Goal: Navigation & Orientation: Find specific page/section

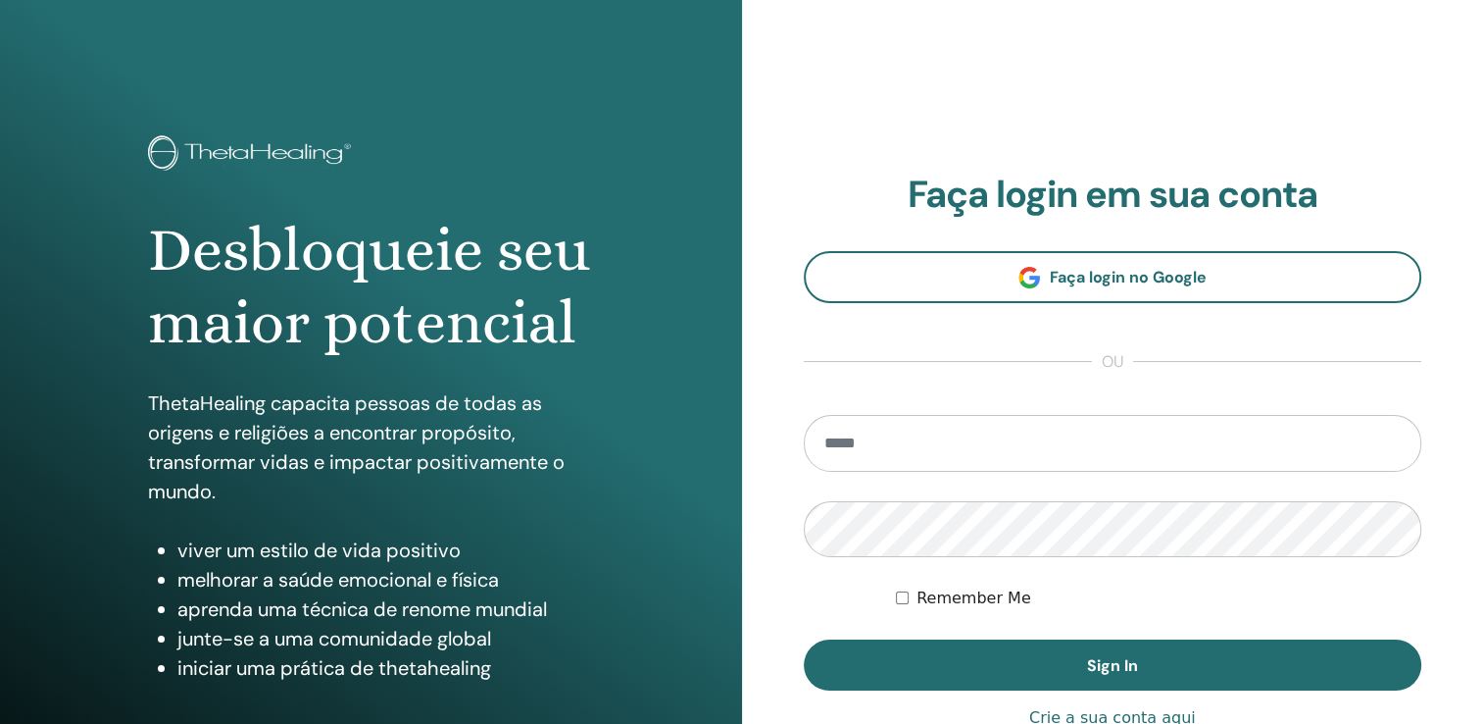
click at [979, 452] on input "email" at bounding box center [1113, 443] width 619 height 57
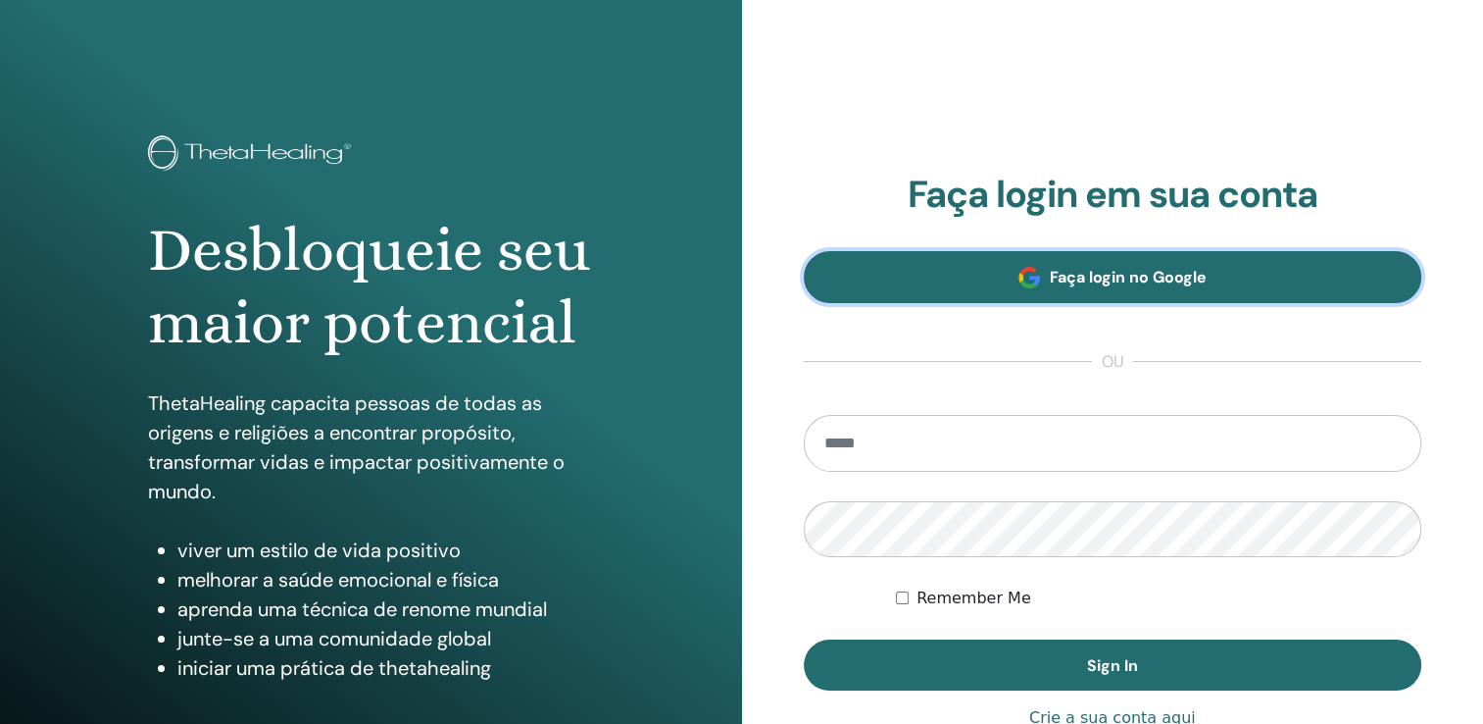
click at [1008, 282] on link "Faça login no Google" at bounding box center [1113, 277] width 619 height 52
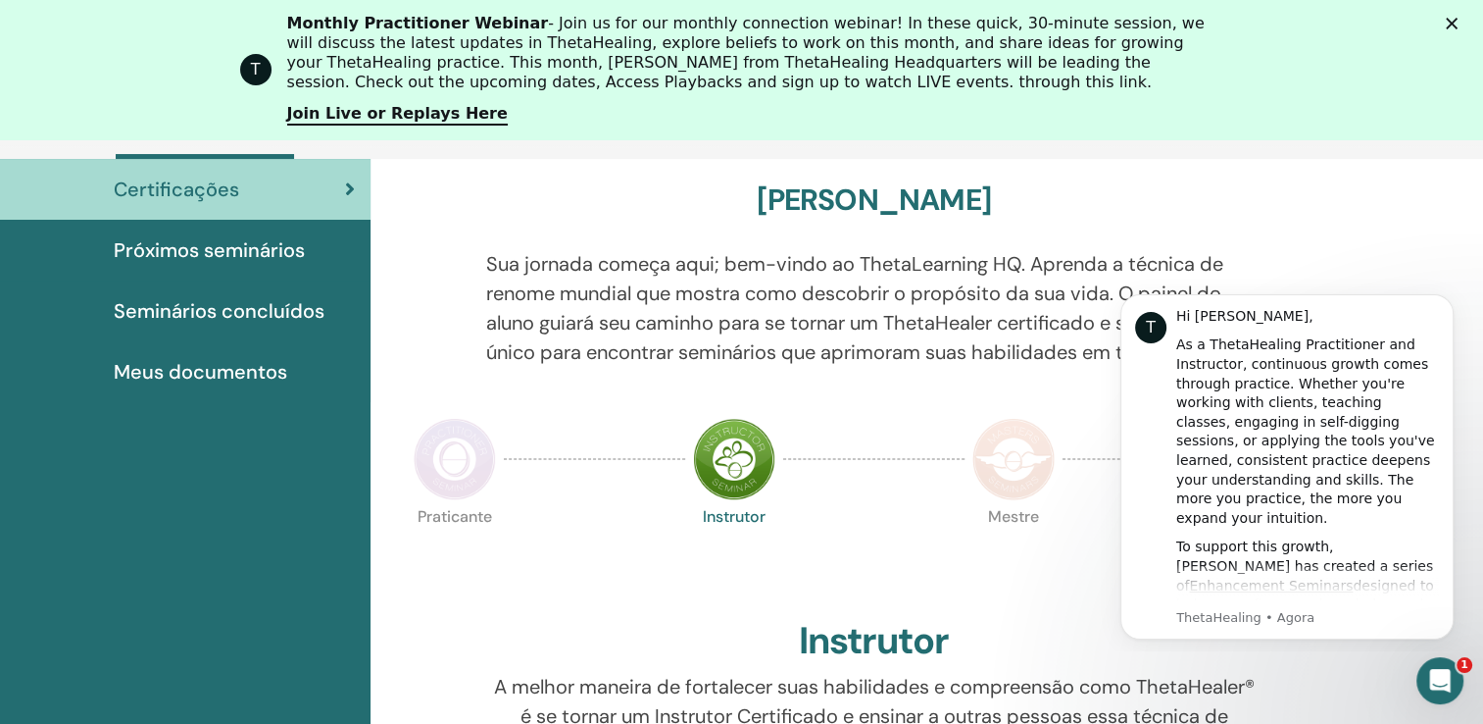
click at [463, 495] on img at bounding box center [455, 459] width 82 height 82
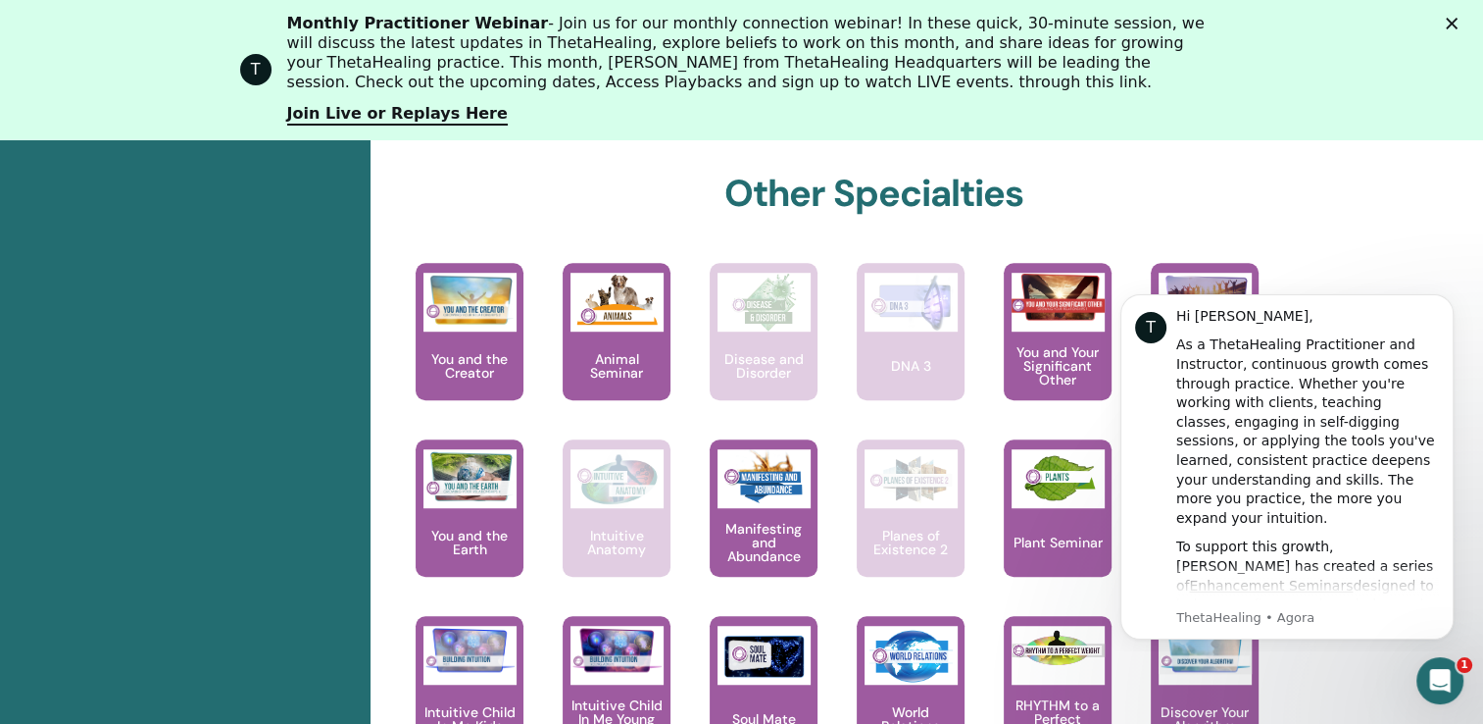
scroll to position [1259, 0]
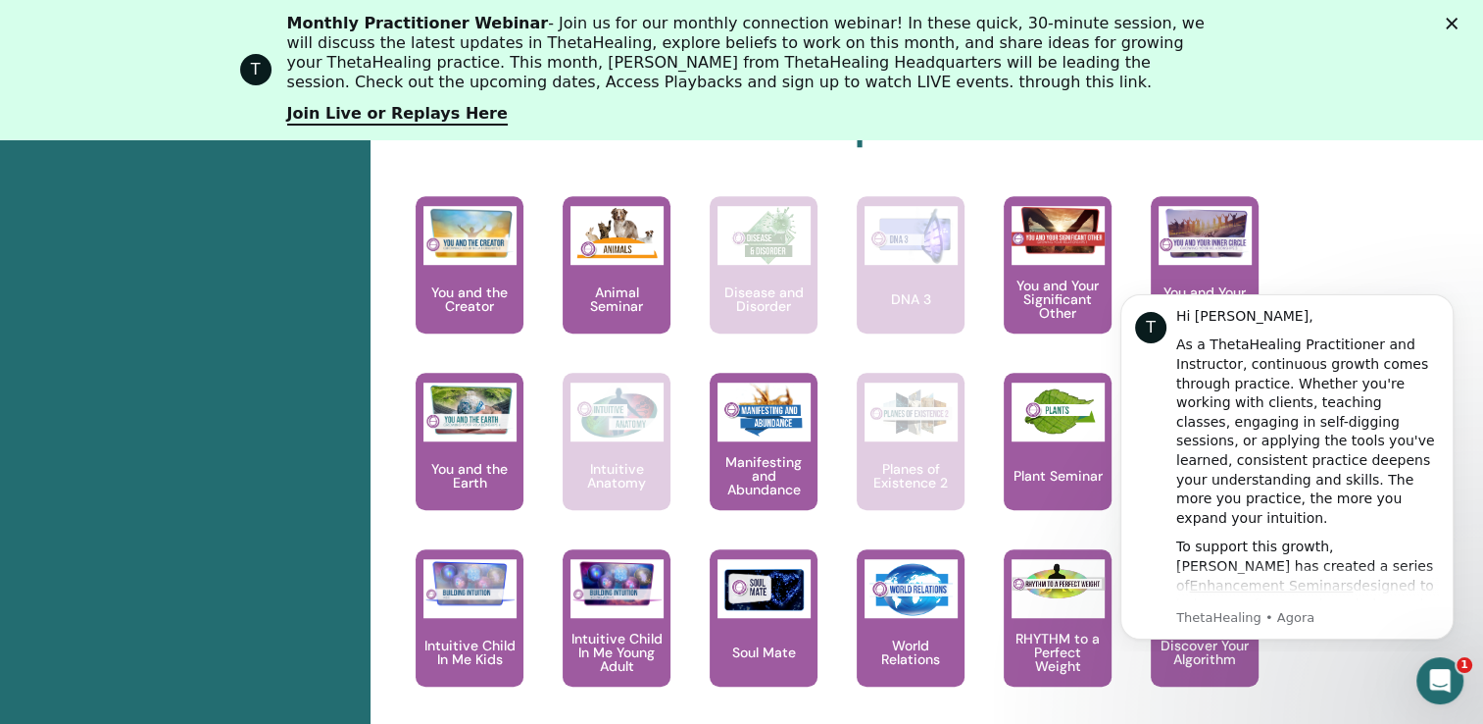
click at [1414, 188] on div "Olá, Eliziani Sua jornada começa aqui; bem-vindo ao ThetaLearning HQ. Aprenda a…" at bounding box center [927, 159] width 1113 height 1963
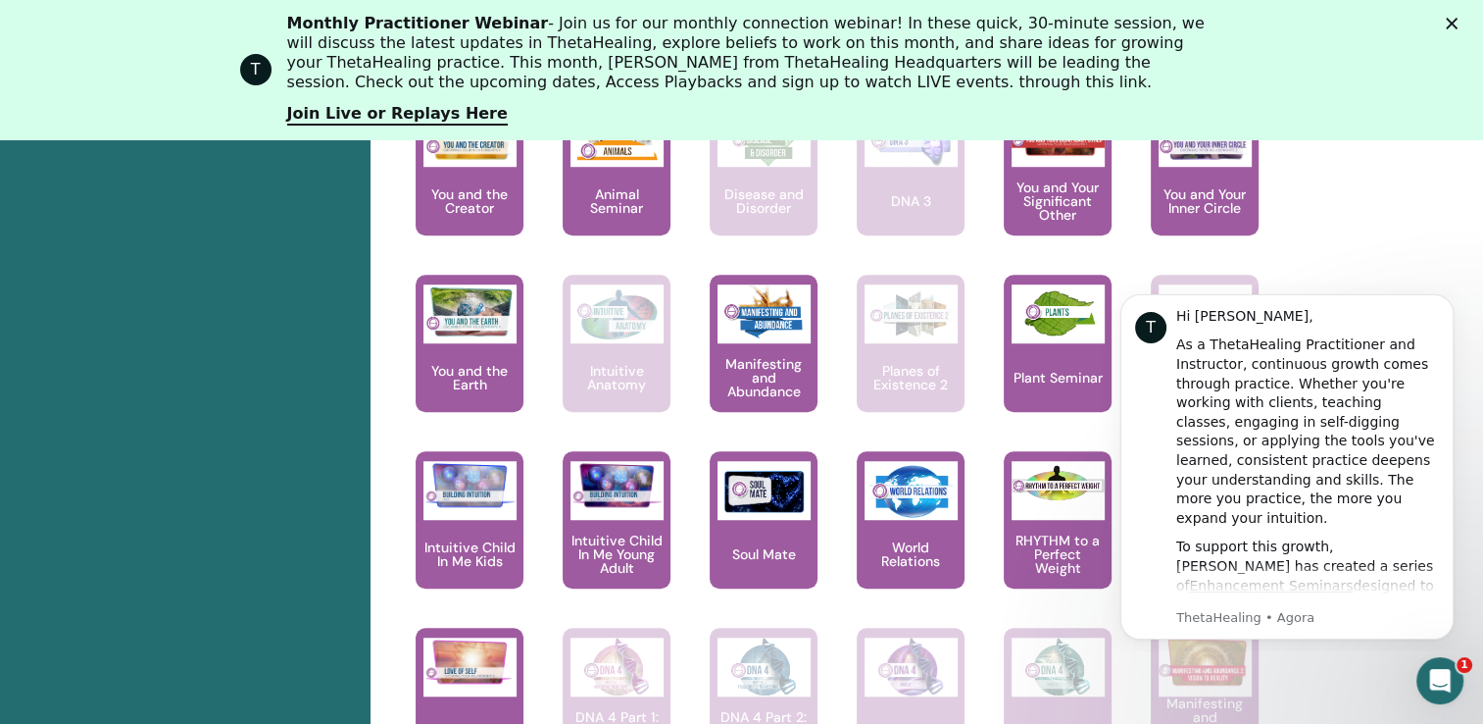
scroll to position [1455, 0]
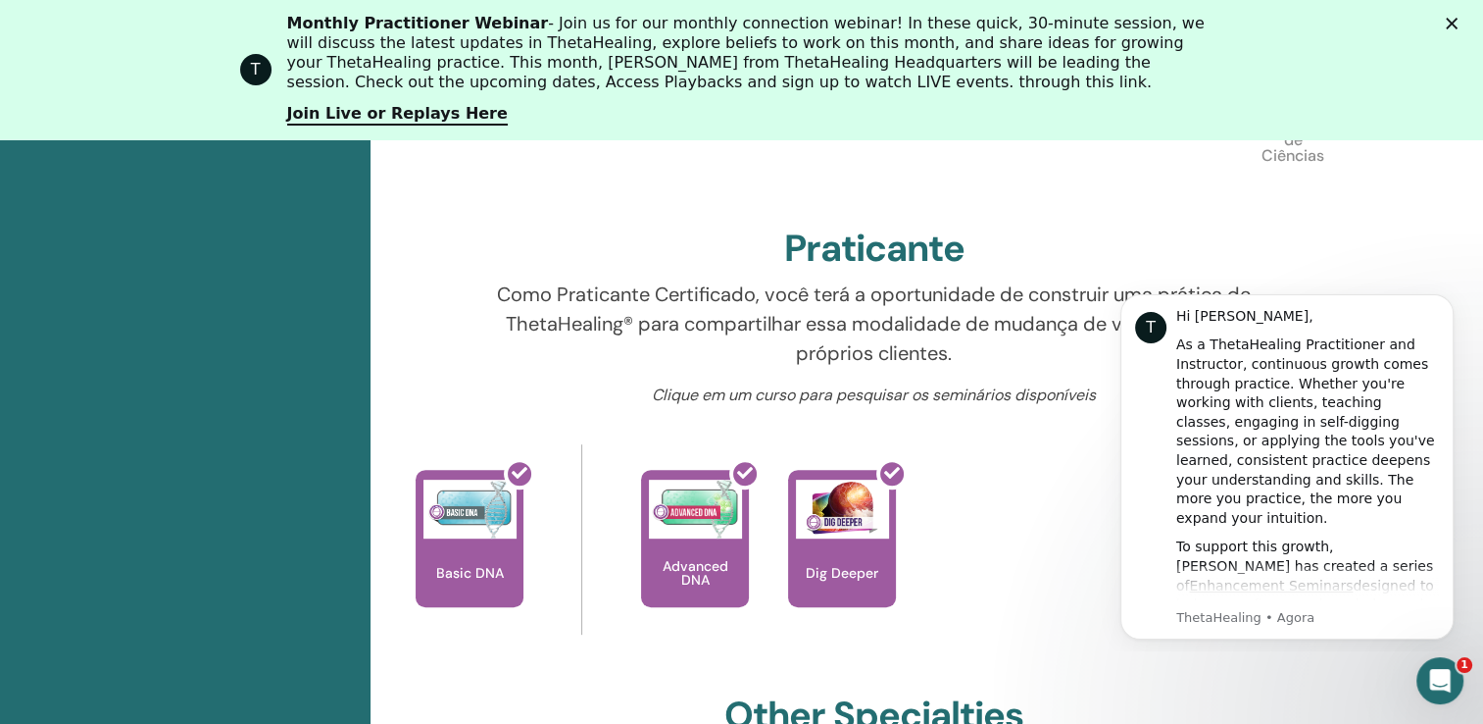
scroll to position [180, 0]
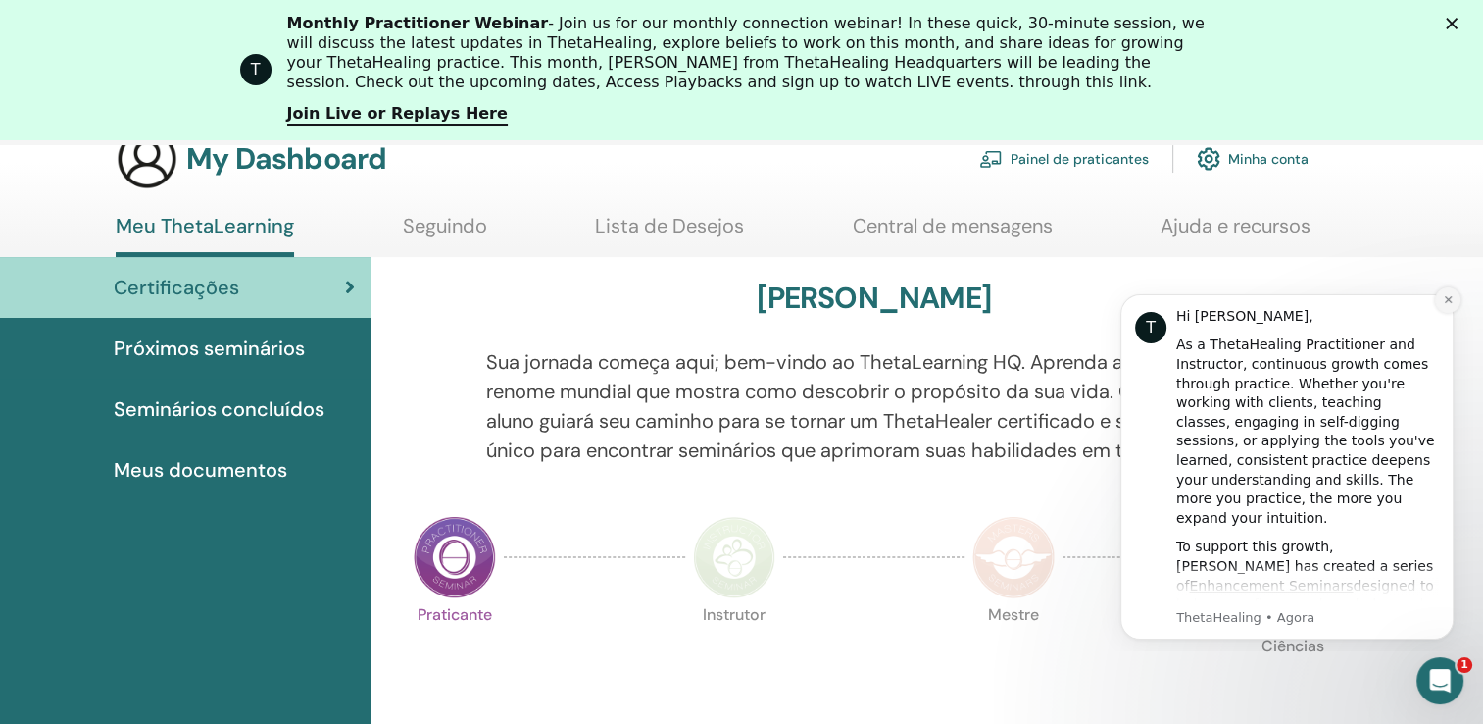
click at [1447, 303] on icon "Dismiss notification" at bounding box center [1448, 299] width 11 height 11
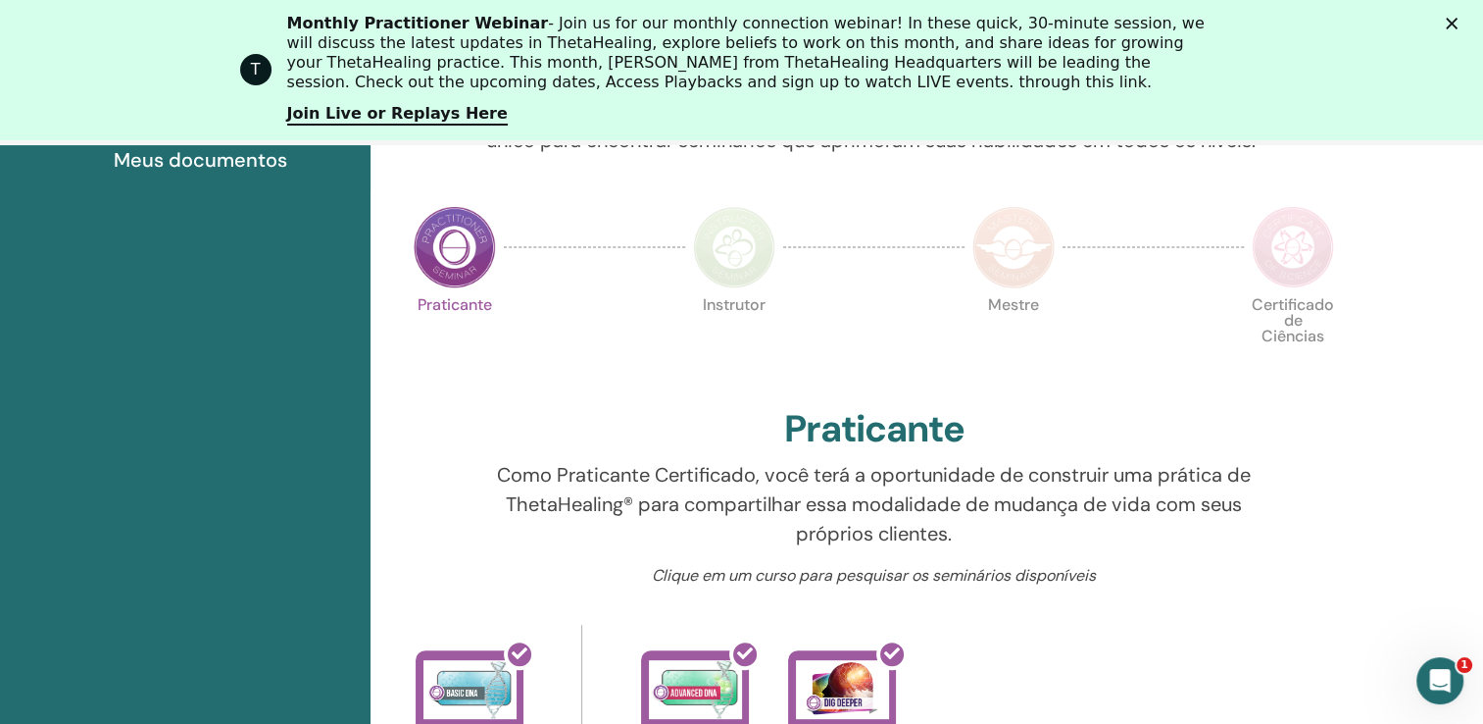
scroll to position [475, 0]
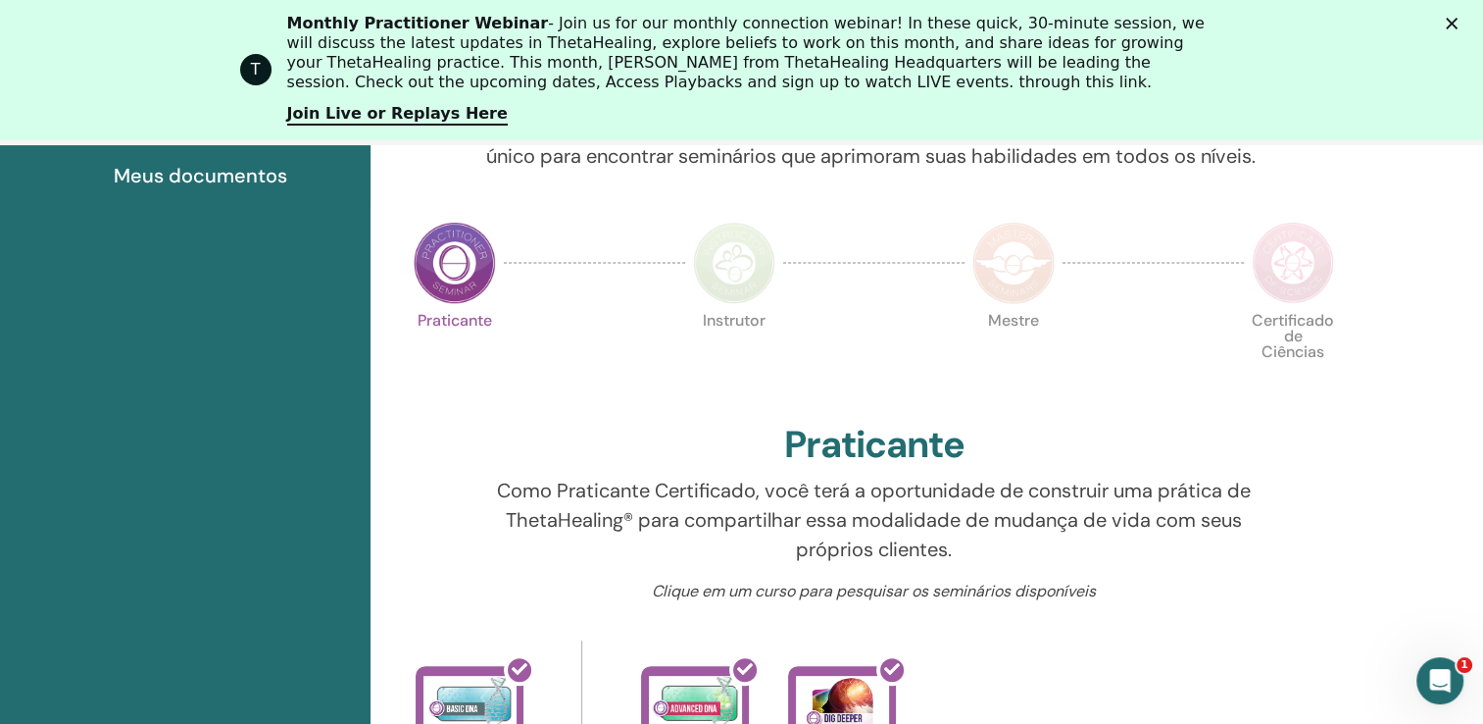
click at [656, 308] on div at bounding box center [594, 263] width 181 height 90
click at [769, 289] on img at bounding box center [734, 263] width 82 height 82
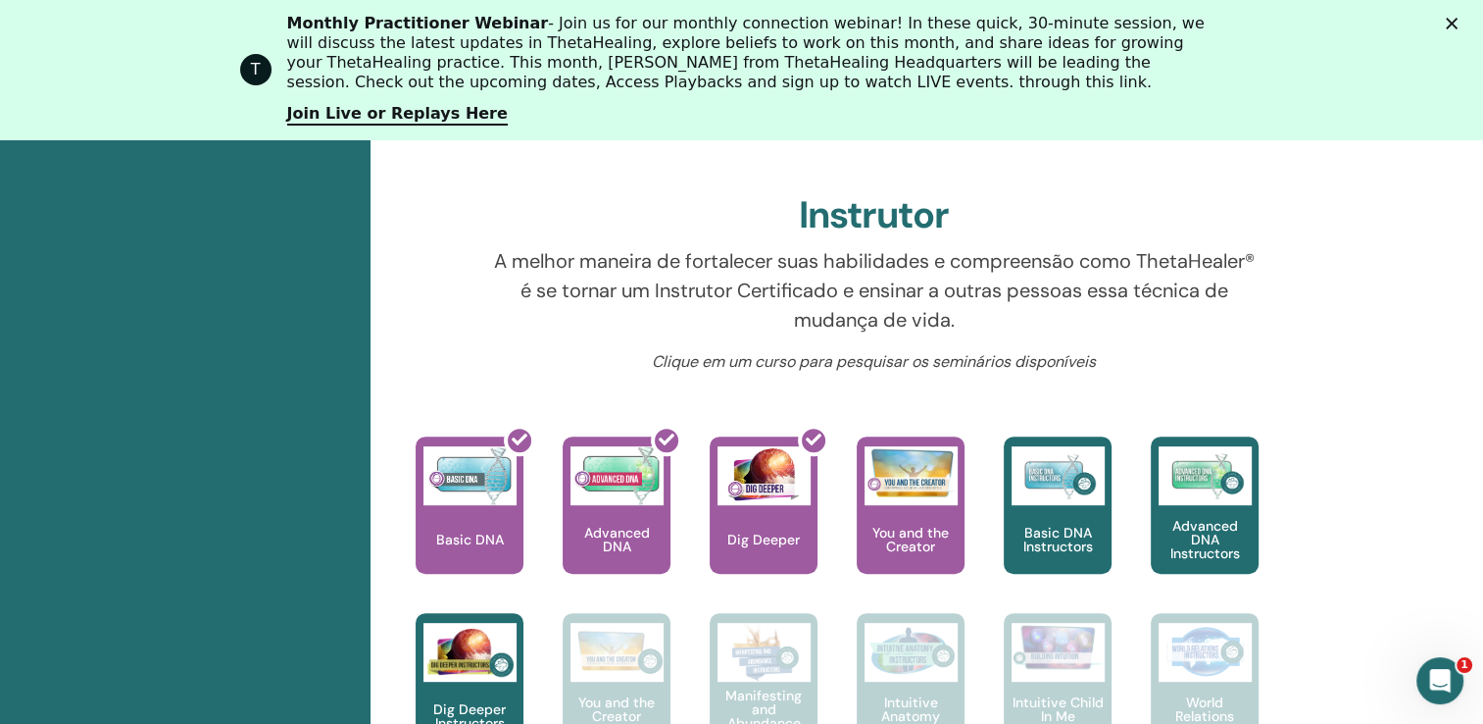
scroll to position [475, 0]
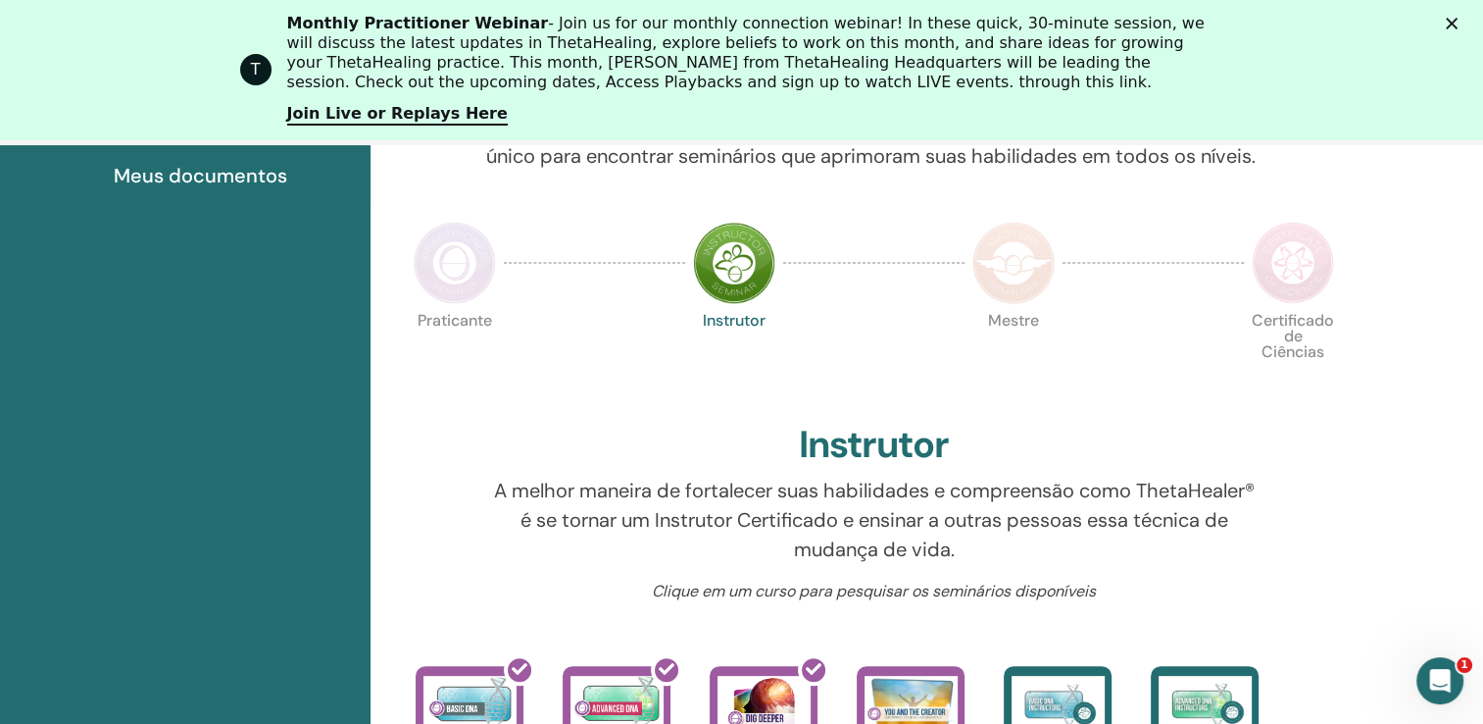
click at [502, 282] on div at bounding box center [455, 263] width 98 height 90
click at [469, 292] on img at bounding box center [455, 263] width 82 height 82
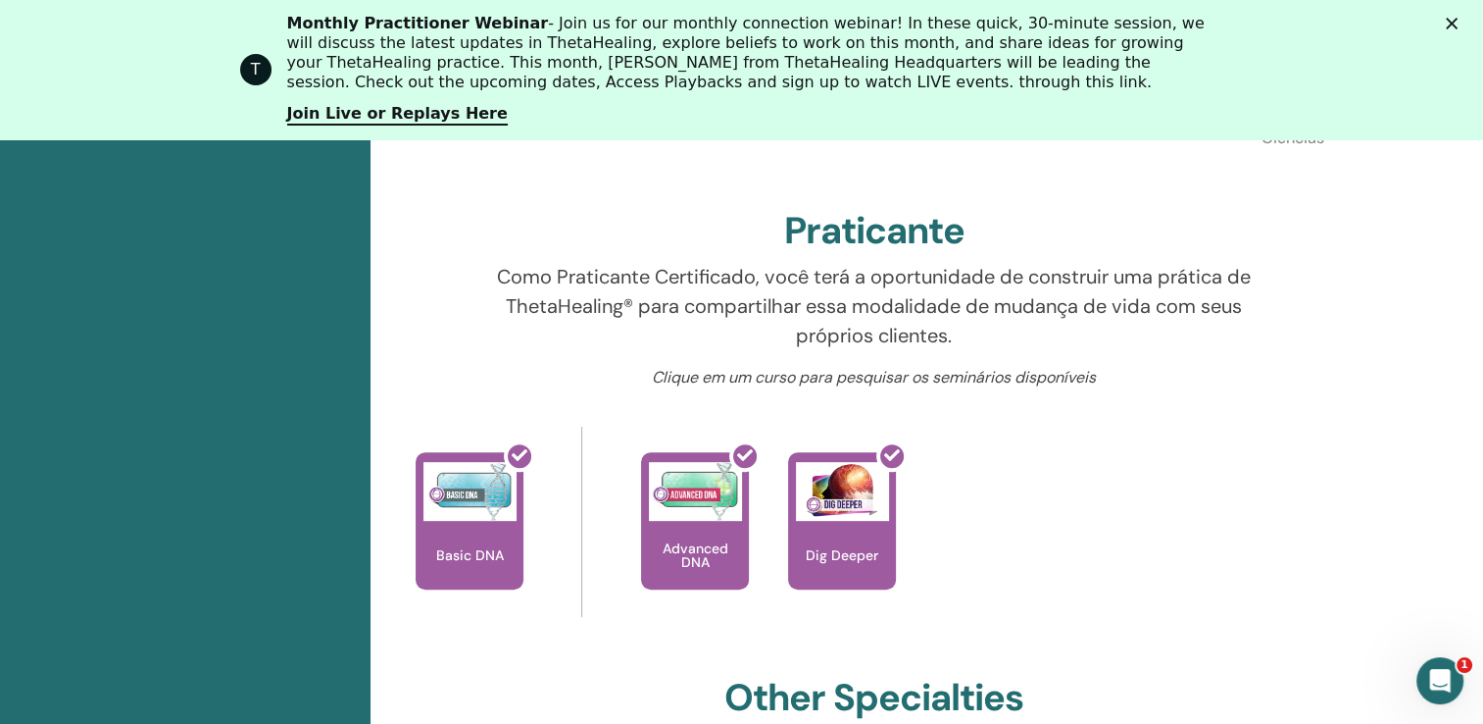
scroll to position [965, 0]
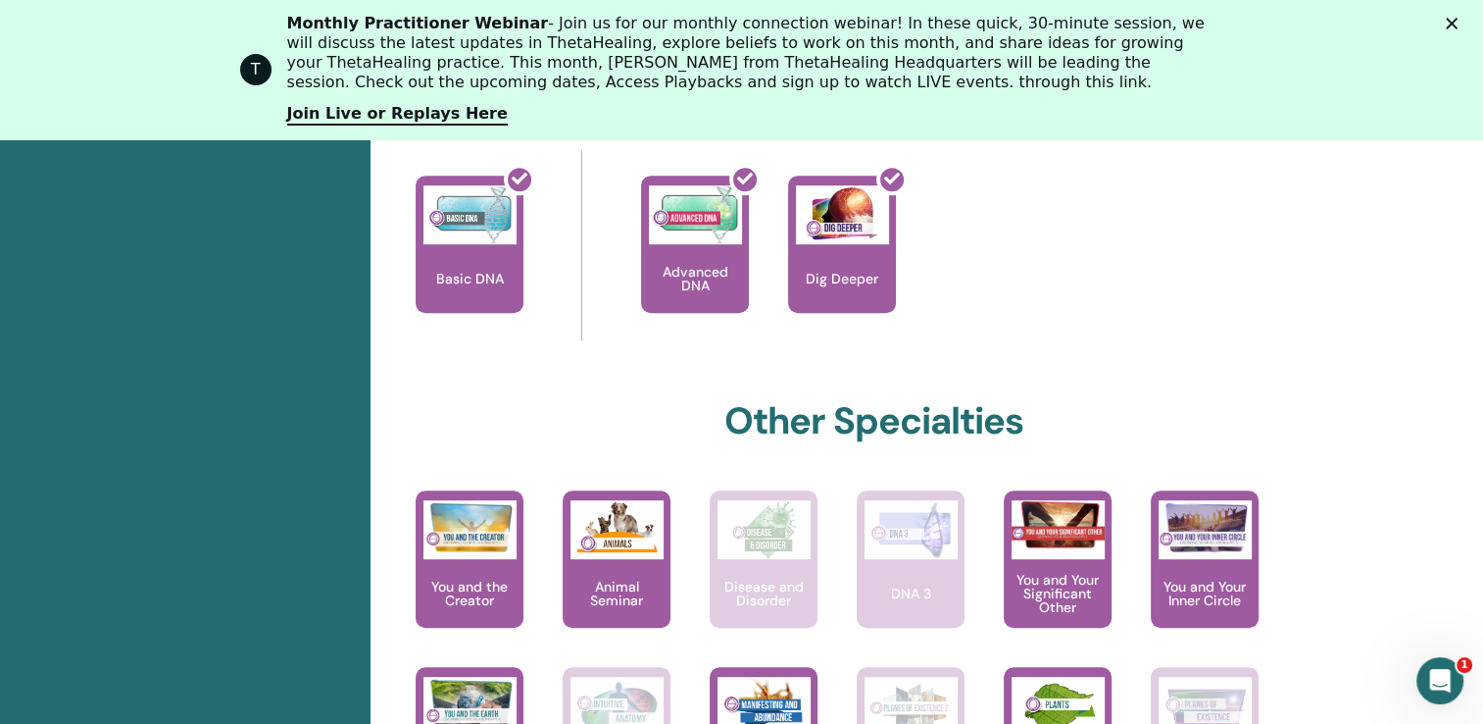
click at [1458, 22] on icon "Fechar" at bounding box center [1452, 24] width 12 height 12
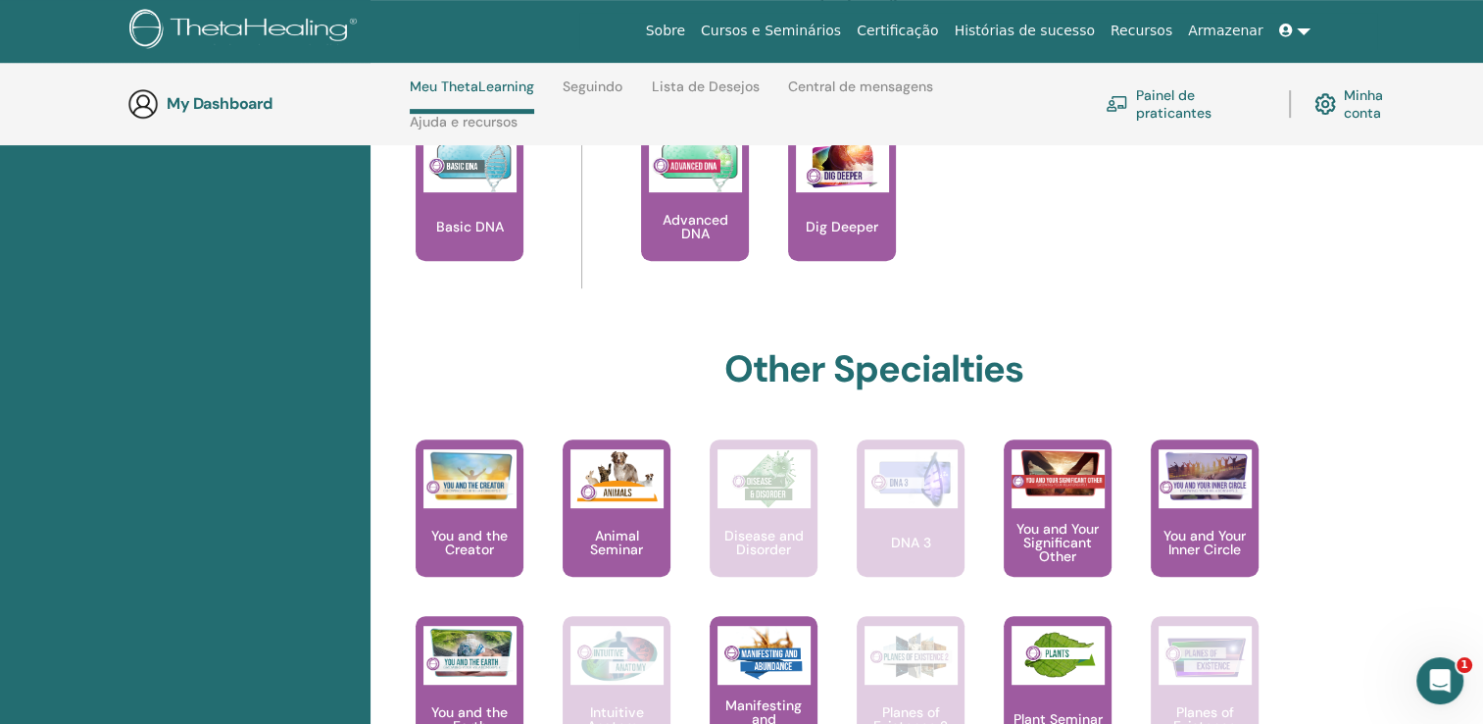
scroll to position [867, 0]
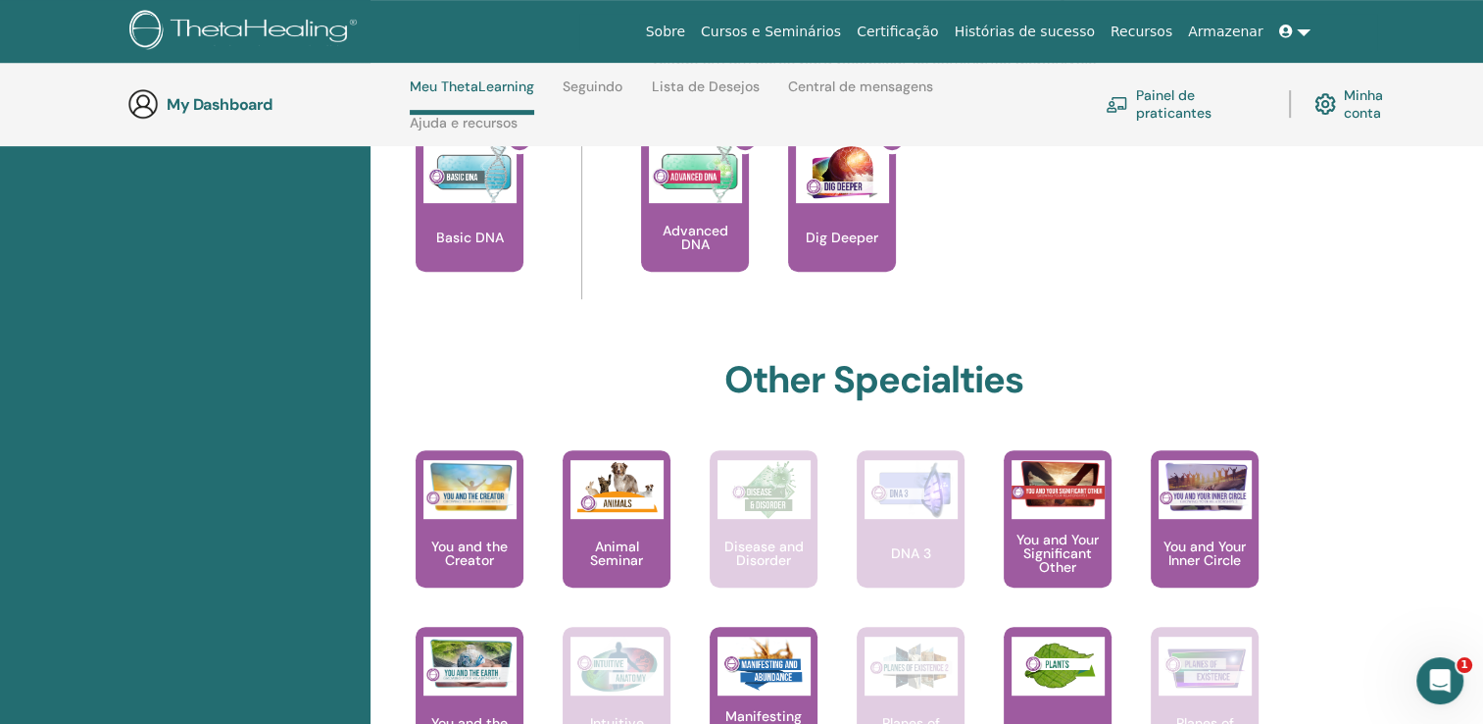
click at [1372, 118] on link "Minha conta" at bounding box center [1367, 103] width 105 height 43
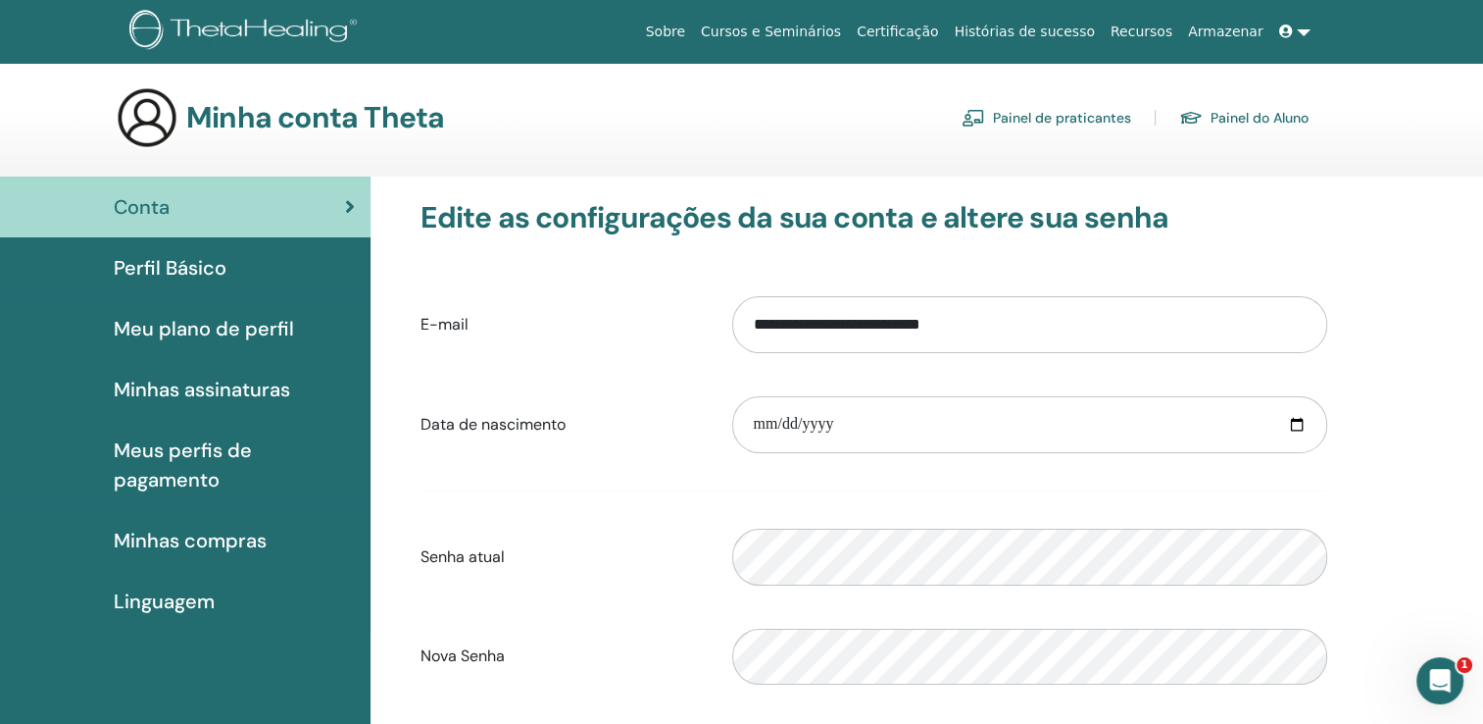
click at [182, 537] on span "Minhas compras" at bounding box center [190, 540] width 153 height 29
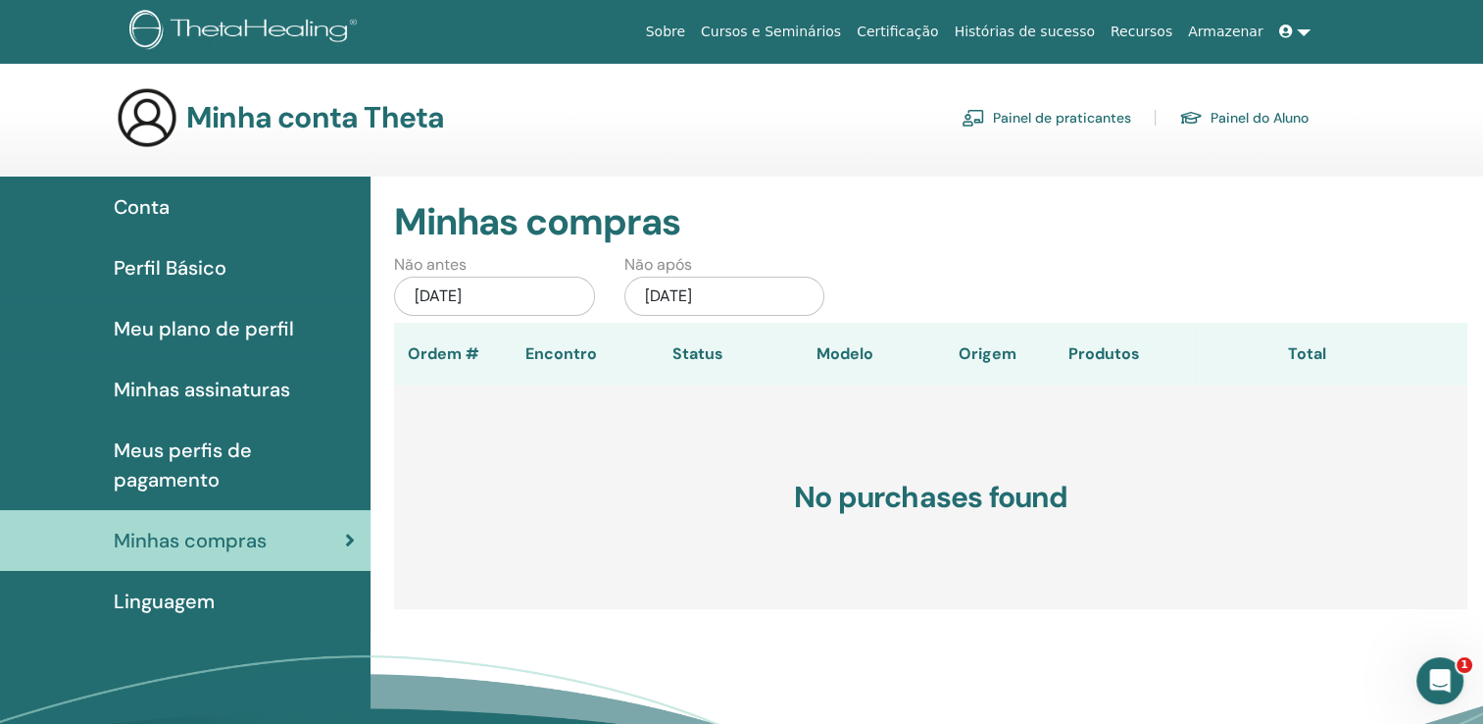
click at [220, 34] on img at bounding box center [246, 32] width 234 height 44
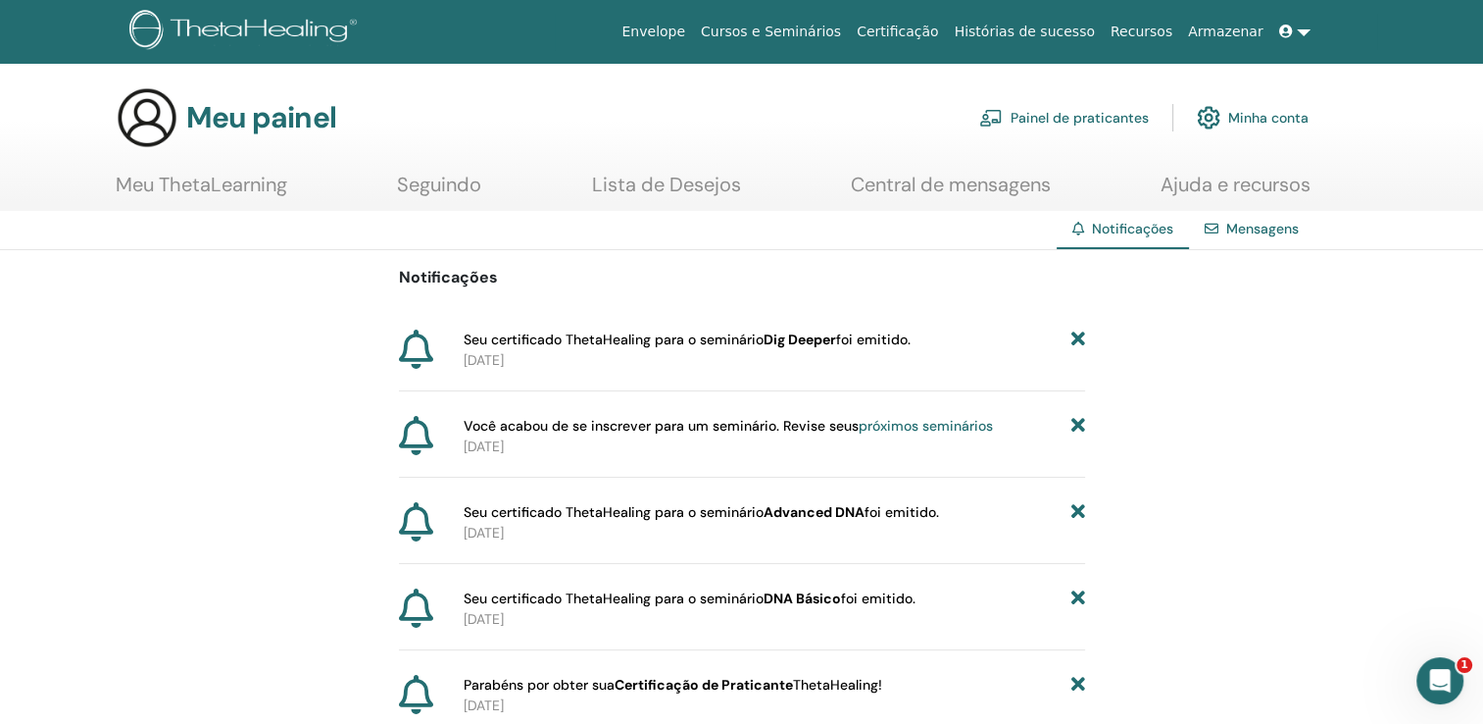
click at [227, 197] on link "Meu ThetaLearning" at bounding box center [202, 192] width 172 height 38
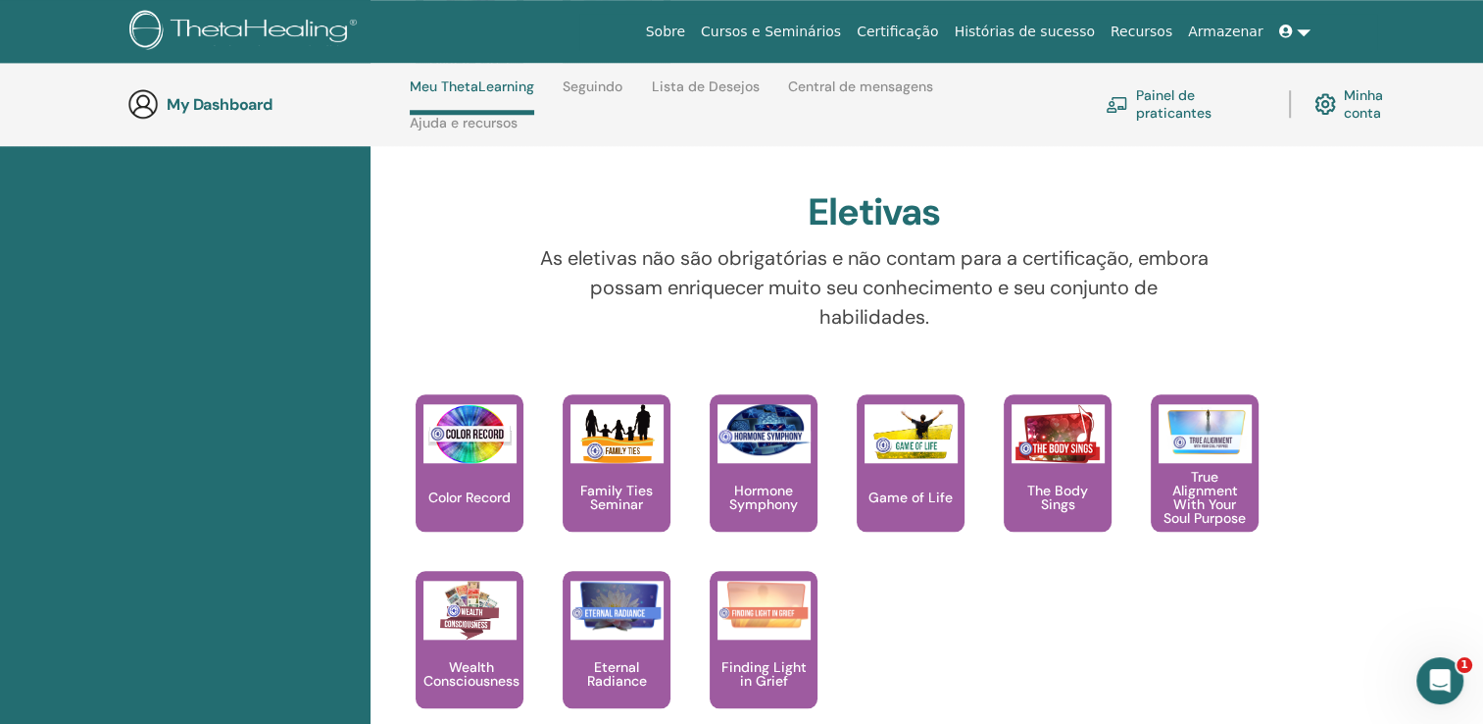
scroll to position [1749, 0]
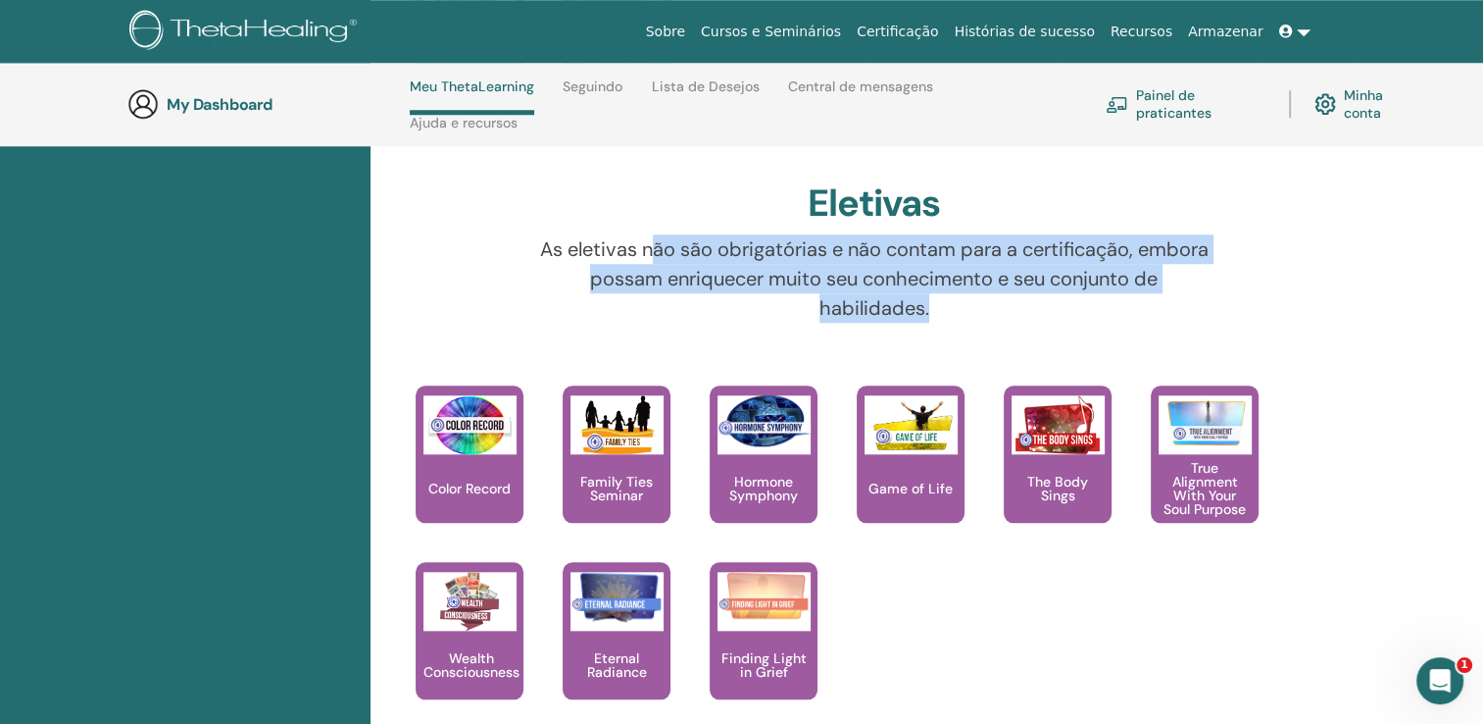
drag, startPoint x: 650, startPoint y: 277, endPoint x: 952, endPoint y: 333, distance: 307.1
click at [952, 323] on p "As eletivas não são obrigatórias e não contam para a certificação, embora possa…" at bounding box center [873, 278] width 681 height 88
drag, startPoint x: 952, startPoint y: 333, endPoint x: 796, endPoint y: 319, distance: 156.6
click at [796, 319] on p "As eletivas não são obrigatórias e não contam para a certificação, embora possa…" at bounding box center [873, 278] width 681 height 88
click at [808, 277] on p "As eletivas não são obrigatórias e não contam para a certificação, embora possa…" at bounding box center [873, 278] width 681 height 88
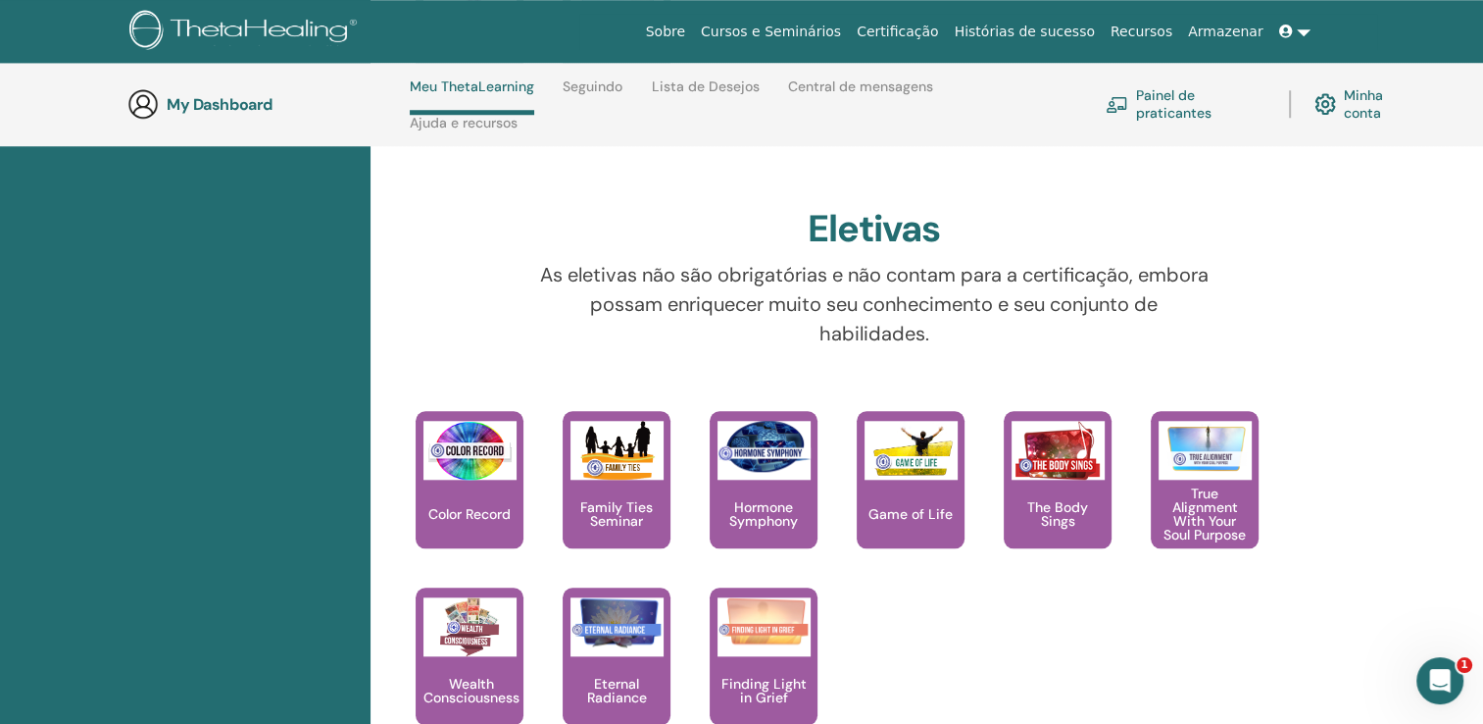
scroll to position [1699, 0]
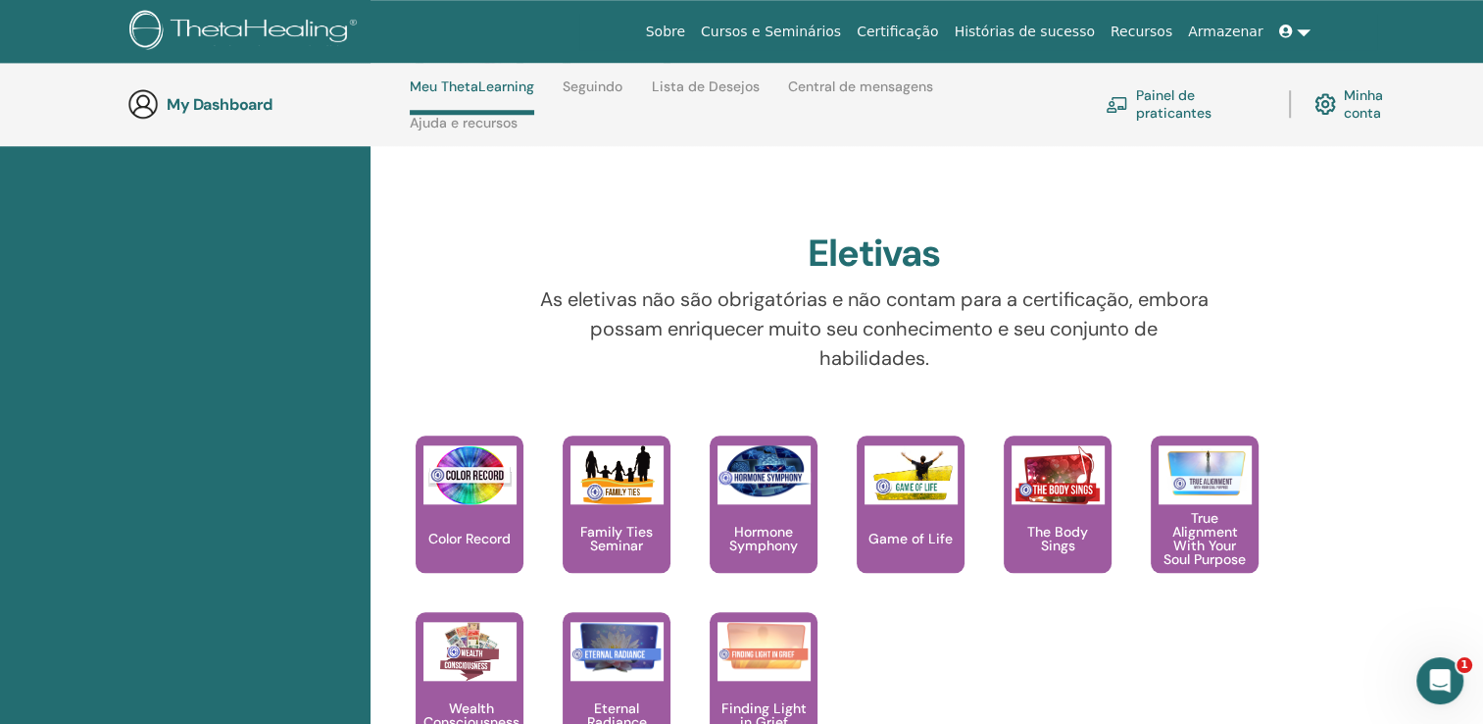
click at [1329, 101] on img at bounding box center [1326, 103] width 22 height 31
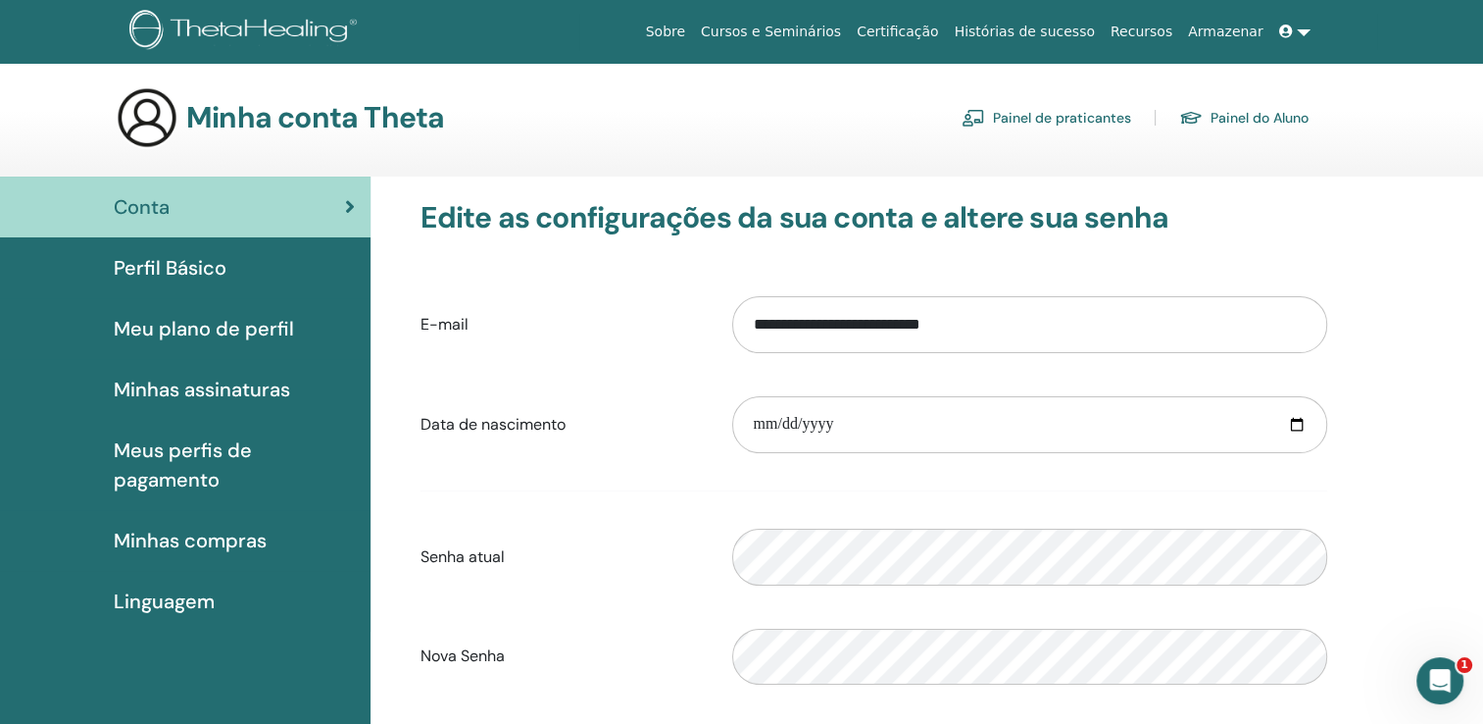
click at [213, 264] on span "Perfil Básico" at bounding box center [170, 267] width 113 height 29
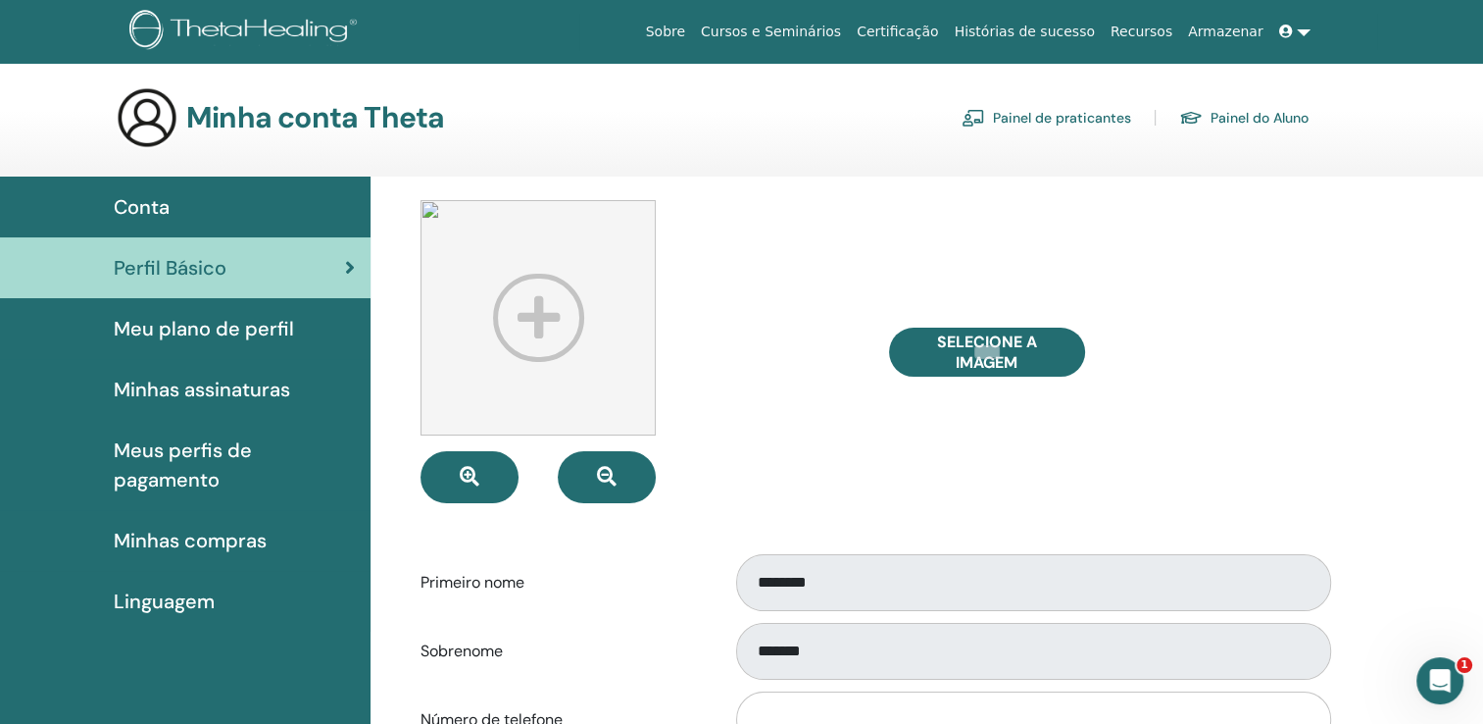
click at [299, 108] on h3 "Minha conta Theta" at bounding box center [315, 117] width 258 height 35
click at [274, 37] on img at bounding box center [246, 32] width 234 height 44
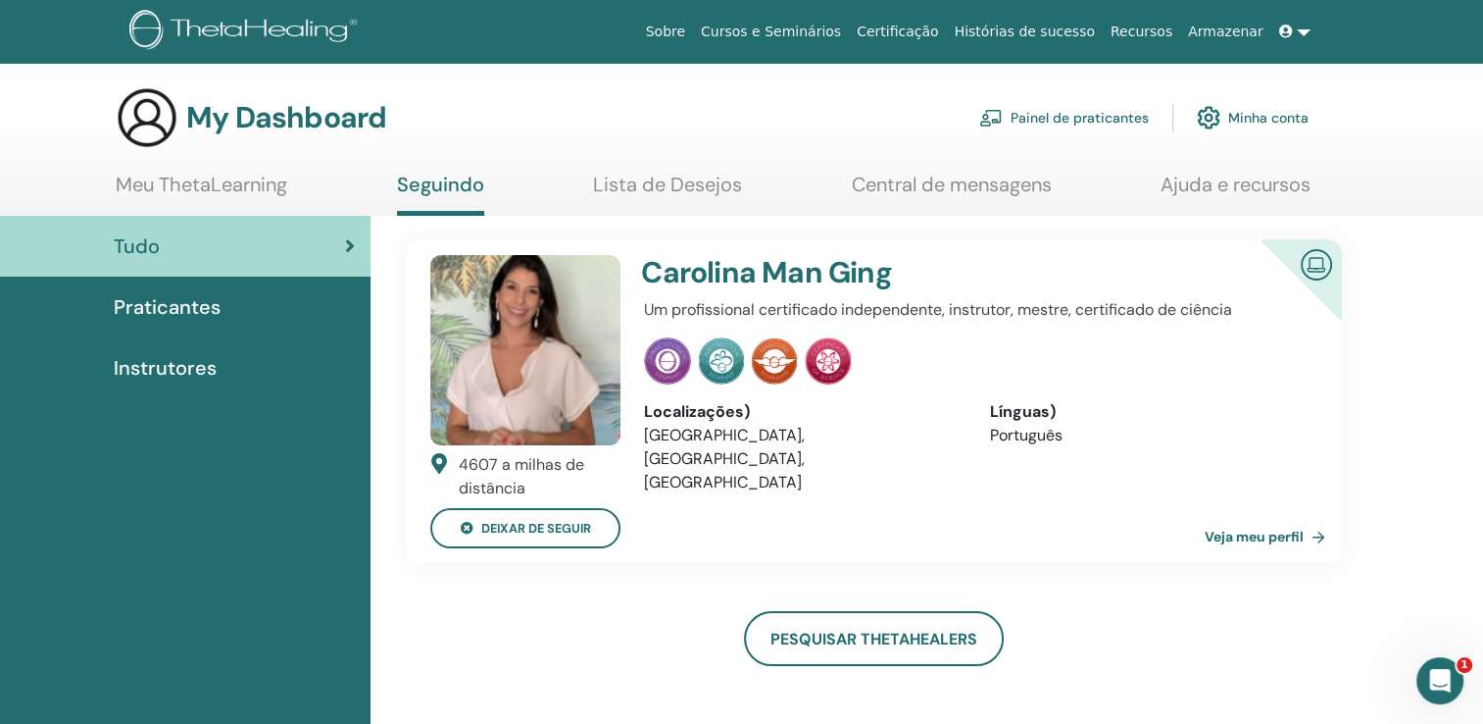
click at [1246, 116] on link "Minha conta" at bounding box center [1253, 117] width 112 height 43
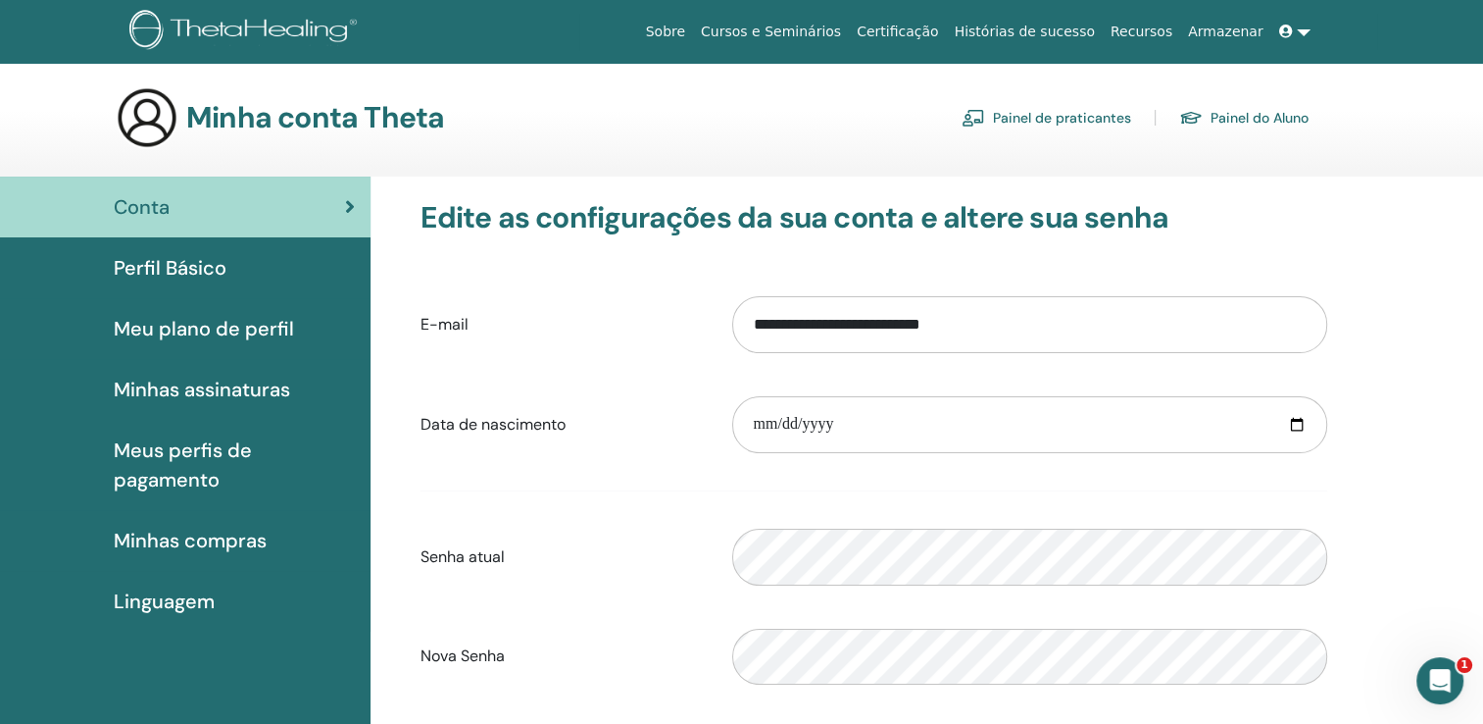
click at [1043, 119] on link "Painel de praticantes" at bounding box center [1047, 117] width 170 height 31
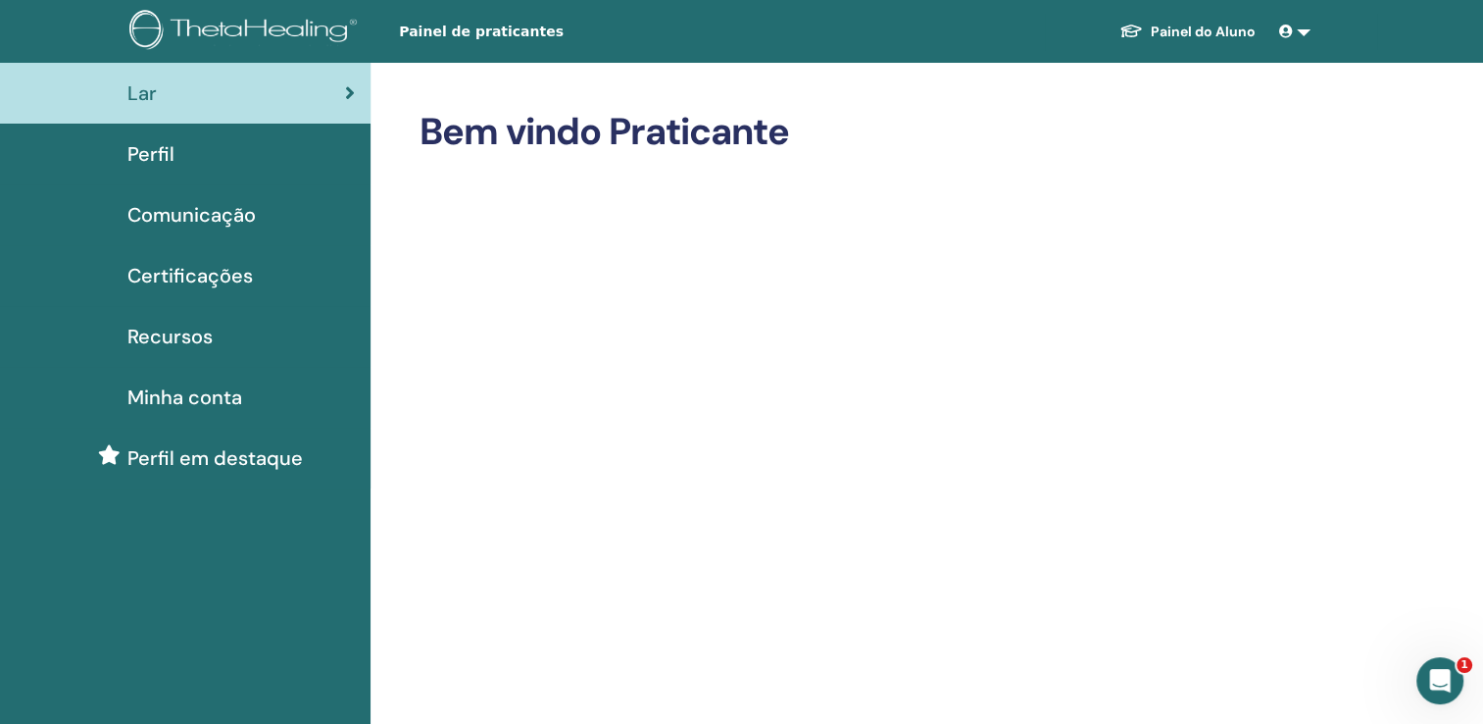
click at [199, 278] on span "Certificações" at bounding box center [189, 275] width 125 height 29
